Goal: Book appointment/travel/reservation

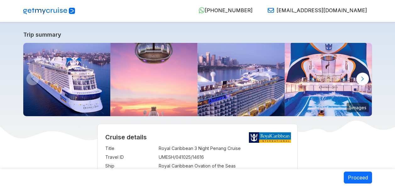
select select "**"
select select "*"
select select "**"
select select "*"
